Goal: Task Accomplishment & Management: Manage account settings

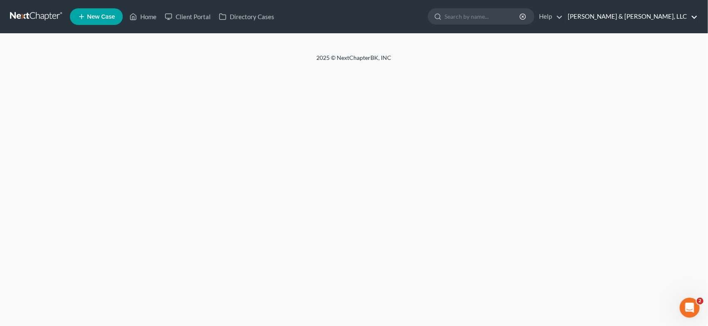
click at [645, 15] on link "[PERSON_NAME] & [PERSON_NAME], LLC" at bounding box center [630, 16] width 134 height 15
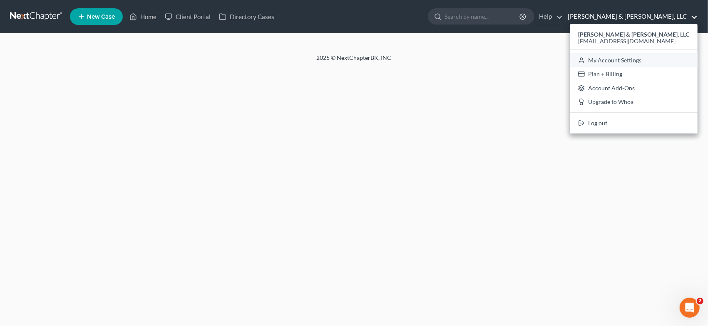
click at [665, 57] on link "My Account Settings" at bounding box center [633, 60] width 127 height 14
select select "24"
select select "10"
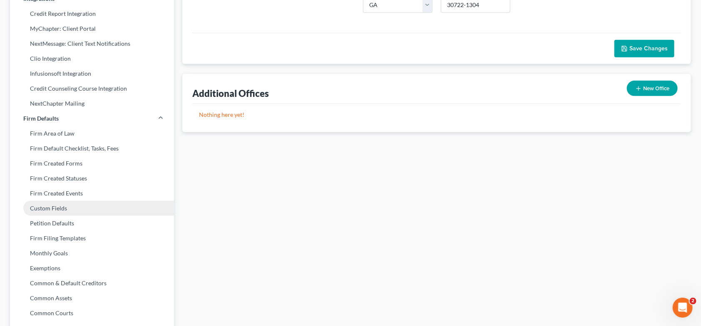
scroll to position [231, 0]
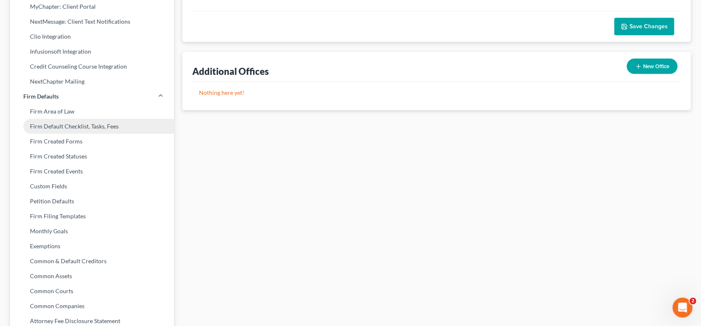
click at [87, 127] on link "Firm Default Checklist, Tasks, Fees" at bounding box center [92, 126] width 164 height 15
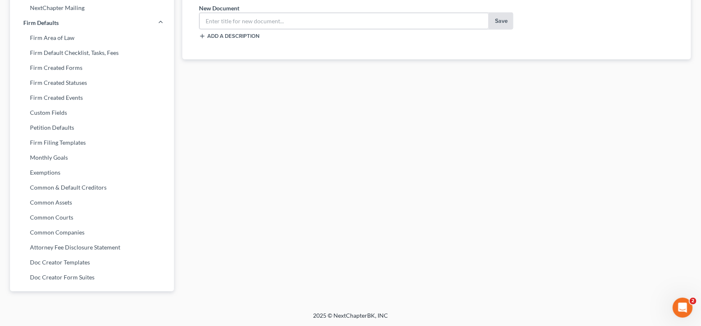
scroll to position [305, 0]
click at [65, 184] on link "Common & Default Creditors" at bounding box center [92, 187] width 164 height 15
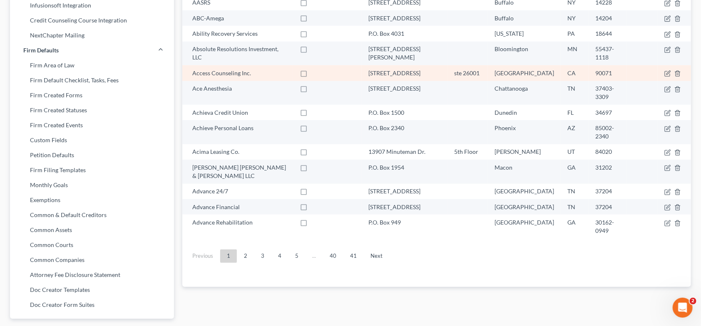
scroll to position [305, 0]
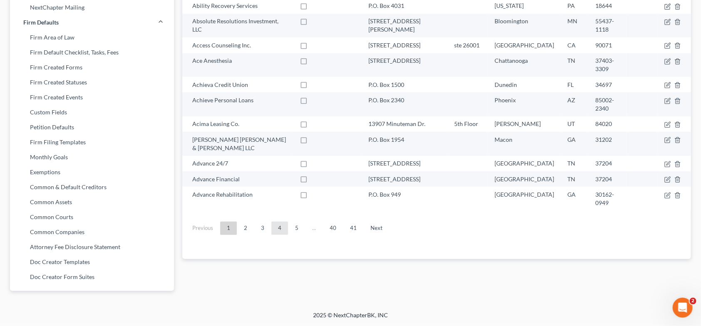
click at [280, 222] on link "4" at bounding box center [279, 228] width 17 height 13
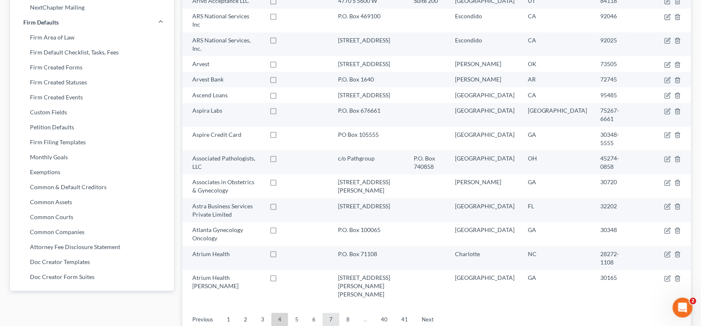
click at [326, 313] on link "7" at bounding box center [330, 319] width 17 height 13
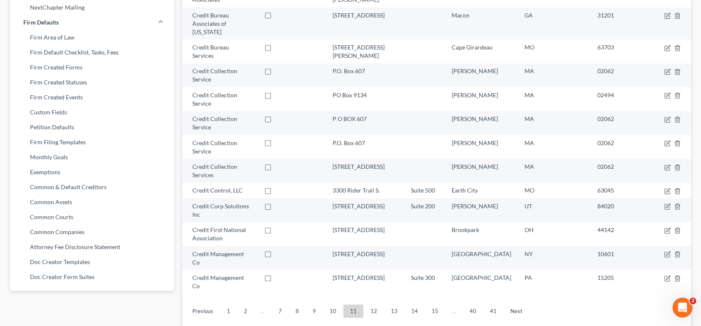
click at [431, 305] on link "15" at bounding box center [435, 311] width 20 height 13
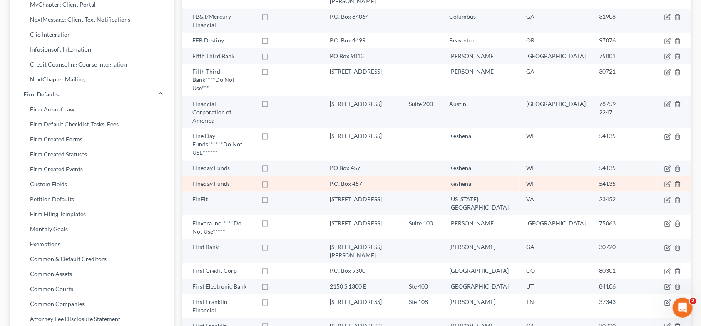
scroll to position [213, 0]
